Goal: Task Accomplishment & Management: Use online tool/utility

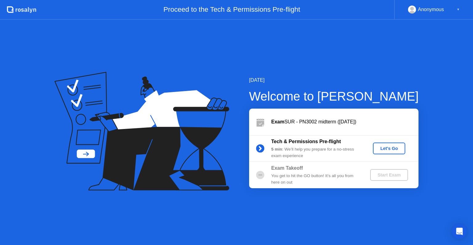
click at [397, 152] on button "Let's Go" at bounding box center [389, 148] width 32 height 12
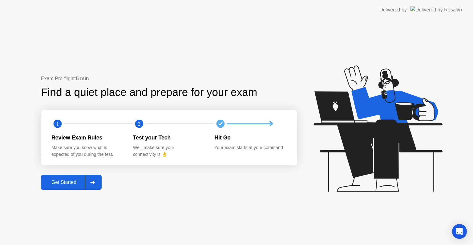
click at [94, 182] on icon at bounding box center [92, 182] width 4 height 4
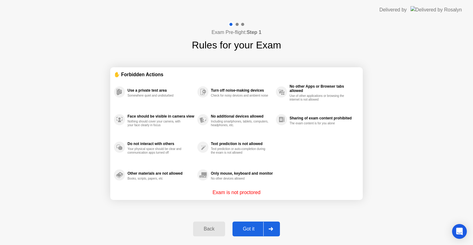
click at [274, 225] on div at bounding box center [270, 229] width 15 height 14
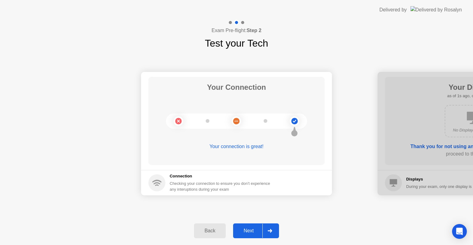
click at [274, 233] on div at bounding box center [269, 230] width 15 height 14
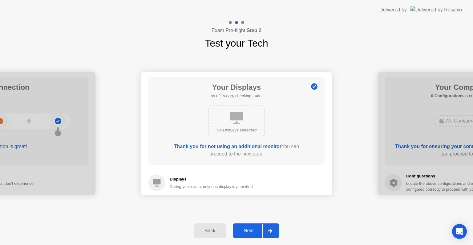
click at [274, 233] on div at bounding box center [269, 230] width 15 height 14
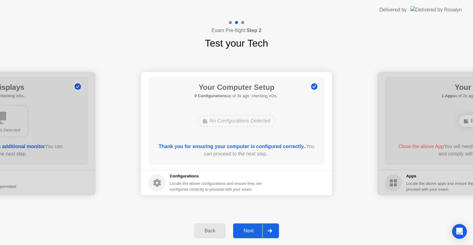
click at [274, 233] on div at bounding box center [269, 230] width 15 height 14
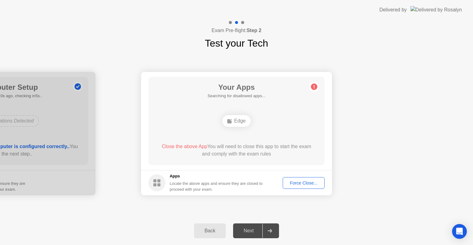
click at [306, 183] on div "Force Close..." at bounding box center [304, 182] width 38 height 5
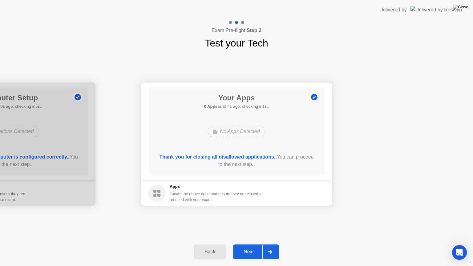
click at [272, 244] on icon at bounding box center [270, 252] width 5 height 4
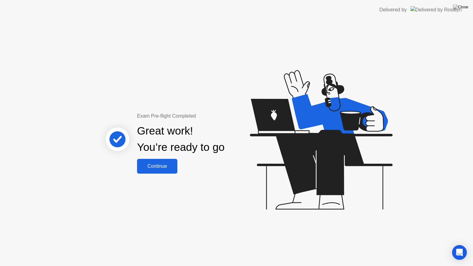
click at [155, 171] on button "Continue" at bounding box center [157, 166] width 40 height 15
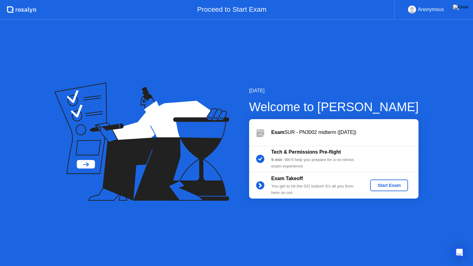
click at [392, 189] on button "Start Exam" at bounding box center [389, 186] width 38 height 12
